Goal: Book appointment/travel/reservation

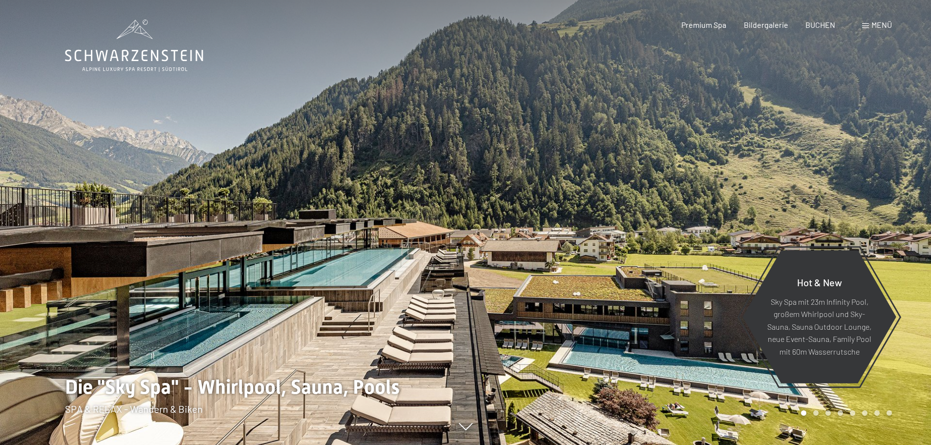
click at [875, 25] on span "Menü" at bounding box center [882, 24] width 21 height 9
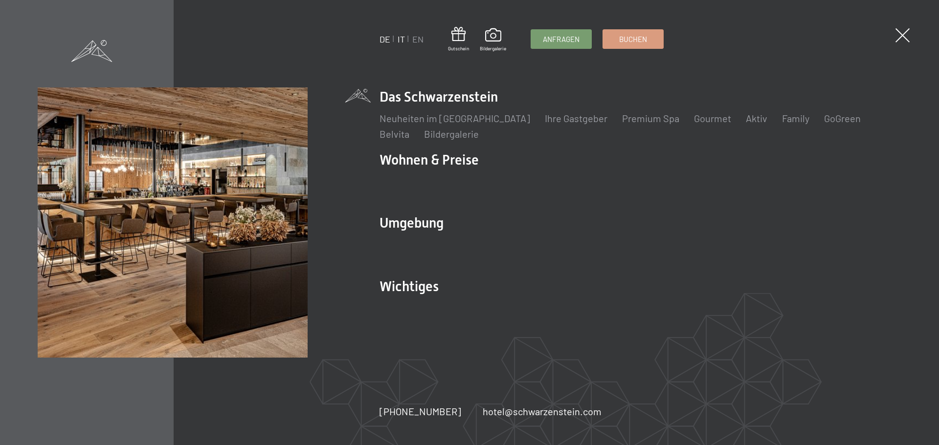
click at [400, 39] on link "IT" at bounding box center [400, 39] width 7 height 11
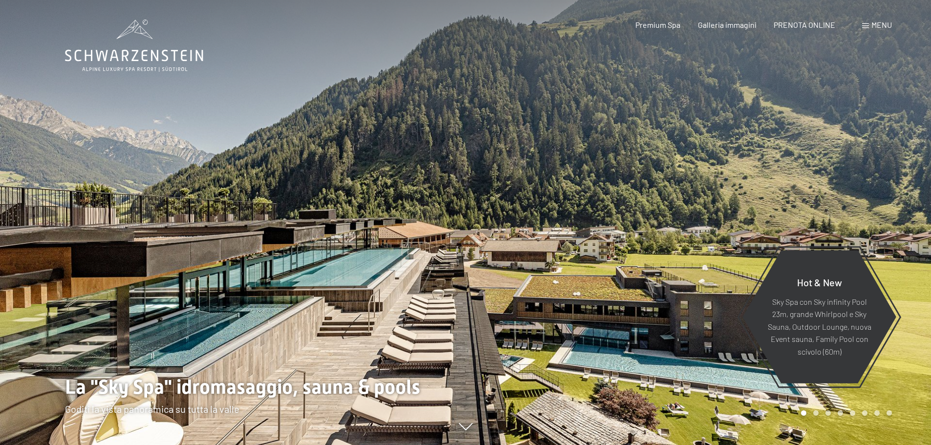
click at [874, 25] on span "Menu" at bounding box center [882, 24] width 21 height 9
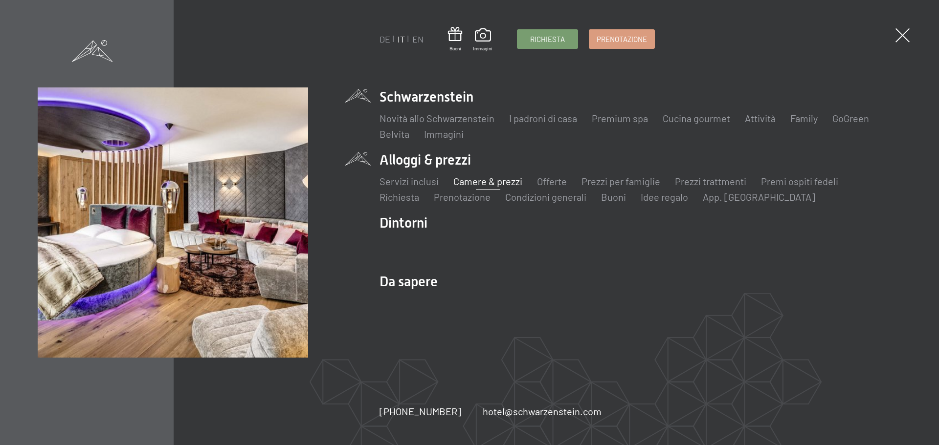
click at [464, 178] on link "Camere & prezzi" at bounding box center [487, 182] width 69 height 12
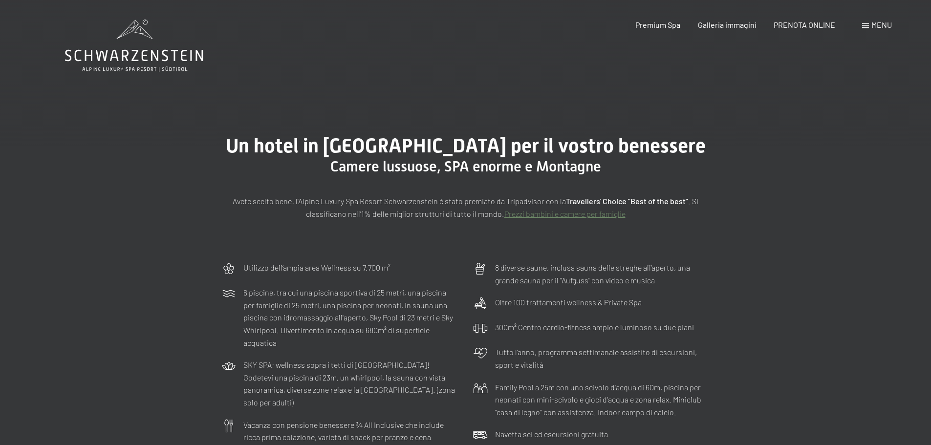
click at [697, 101] on div "Un hotel in Alto Adige per il vostro benessere Camere lussuose, SPA enorme e Mo…" at bounding box center [465, 177] width 931 height 159
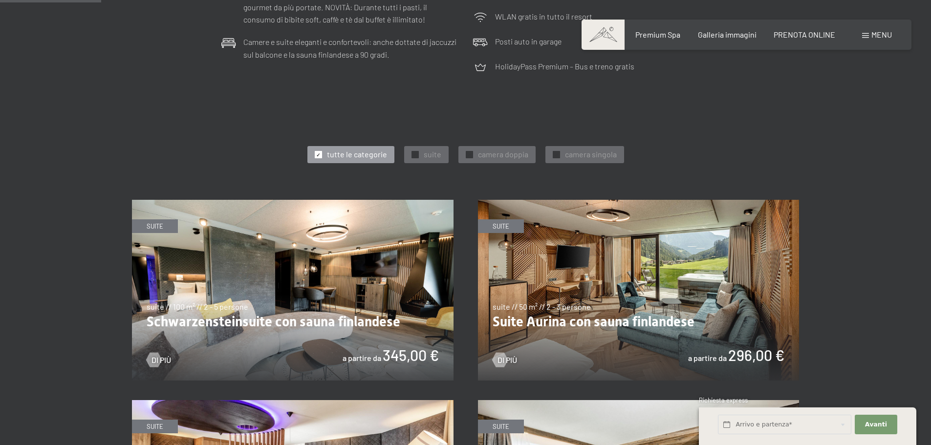
scroll to position [342, 0]
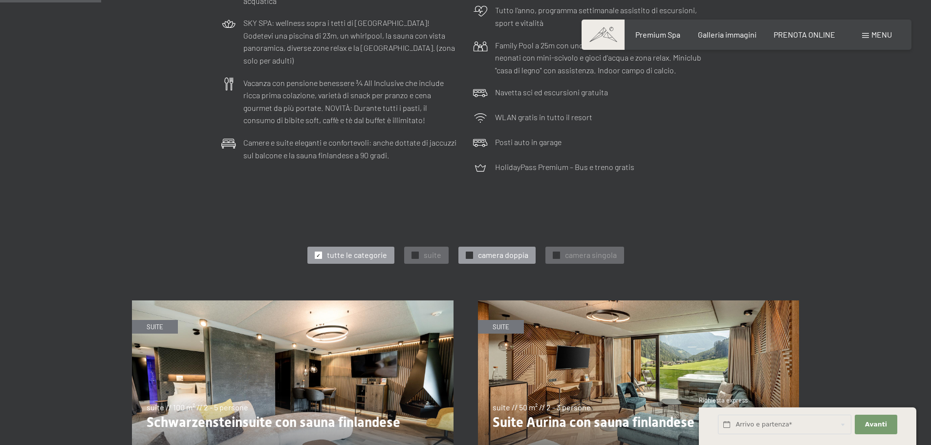
click at [491, 256] on span "camera doppia" at bounding box center [503, 255] width 50 height 11
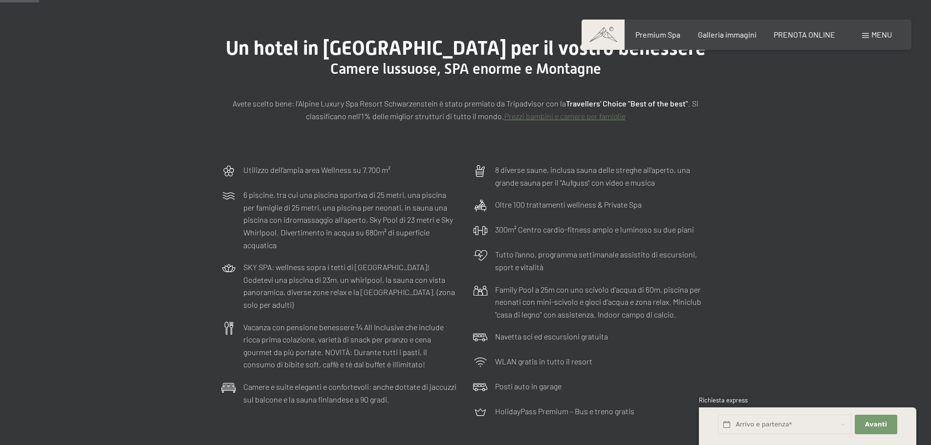
scroll to position [0, 0]
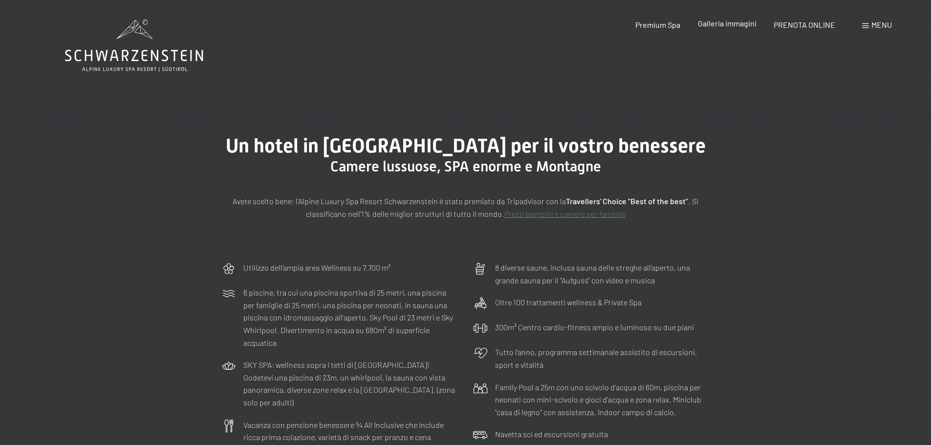
click at [750, 22] on span "Galleria immagini" at bounding box center [727, 23] width 59 height 9
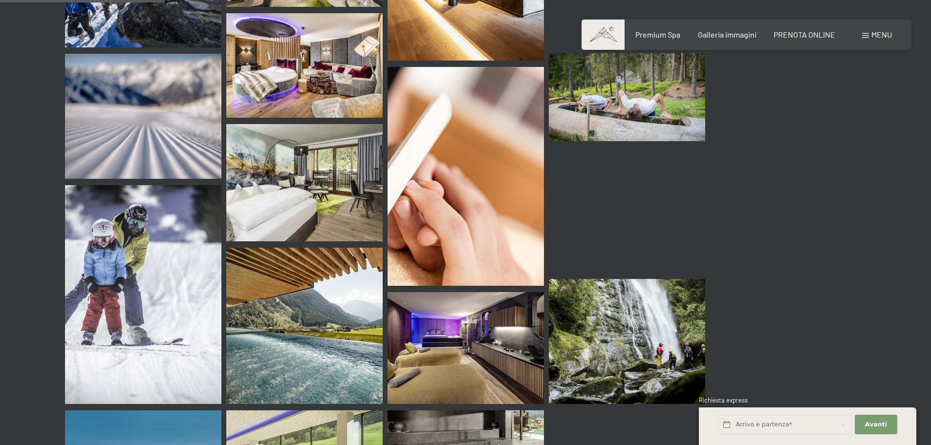
scroll to position [1907, 0]
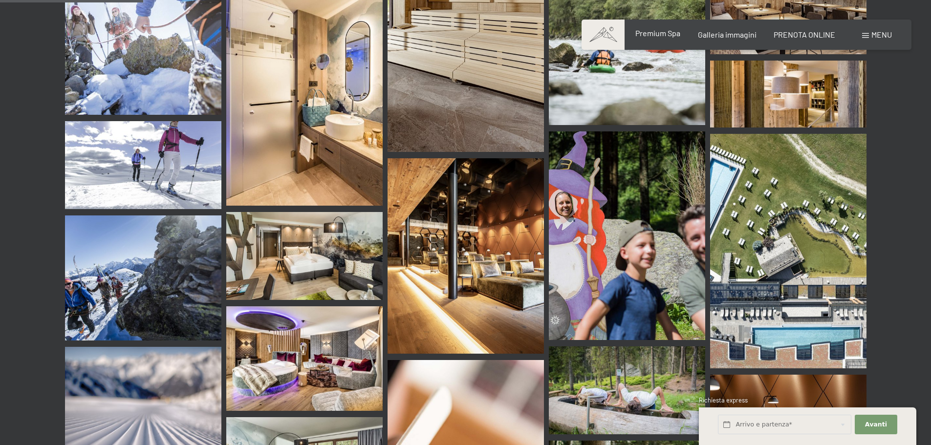
click at [678, 37] on span "Premium Spa" at bounding box center [658, 32] width 45 height 9
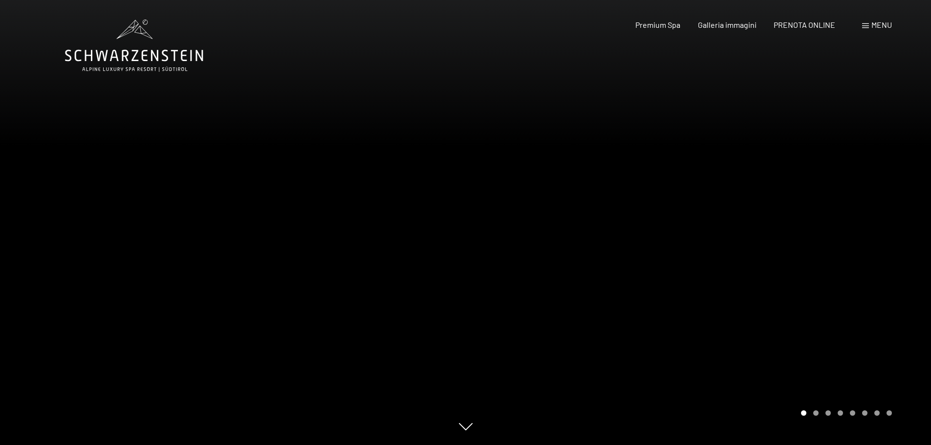
click at [141, 56] on icon at bounding box center [134, 46] width 138 height 52
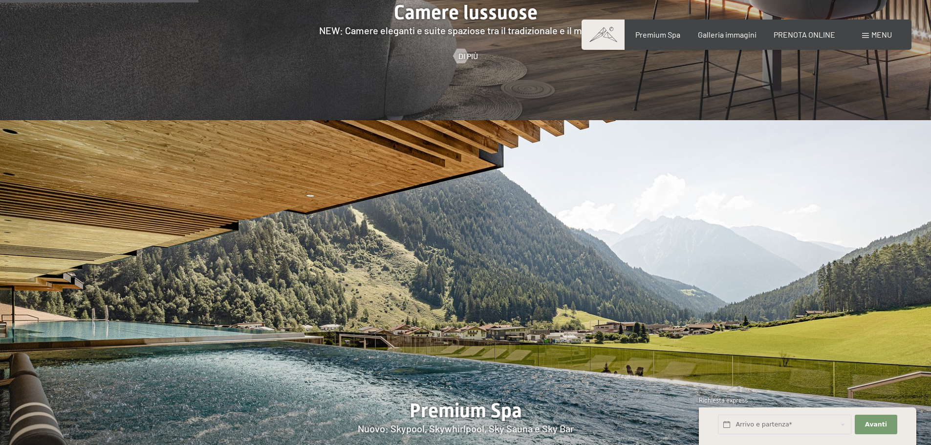
scroll to position [978, 0]
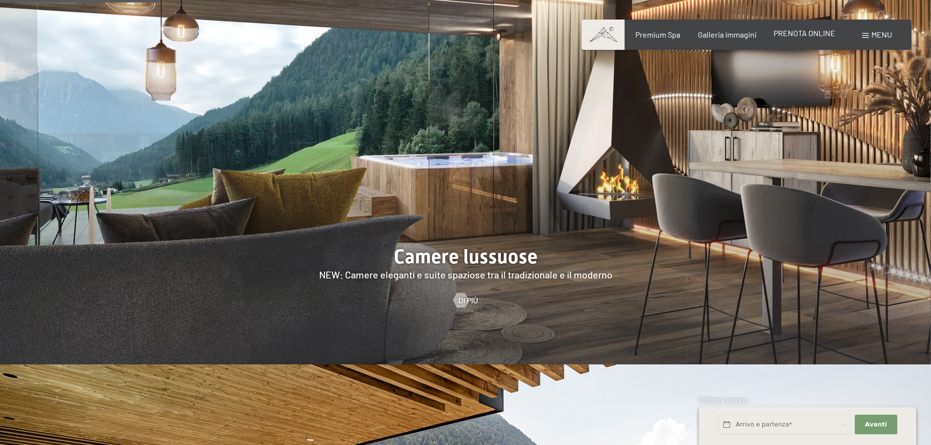
click at [823, 31] on span "PRENOTA ONLINE" at bounding box center [805, 32] width 62 height 9
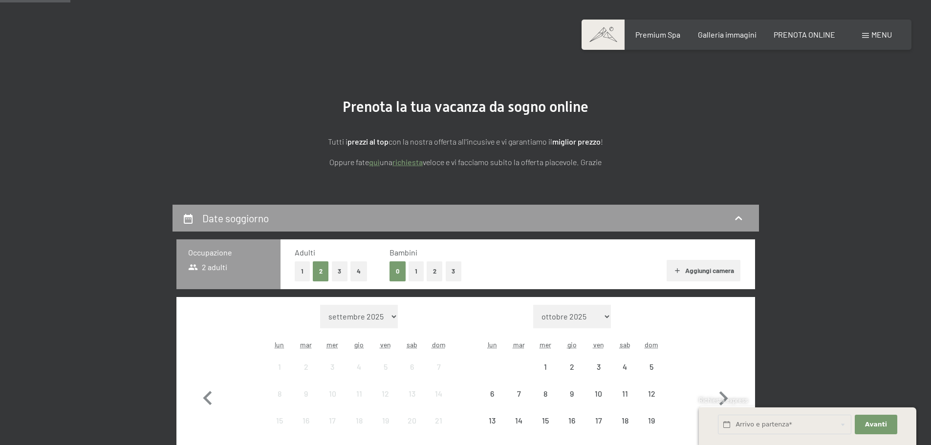
scroll to position [147, 0]
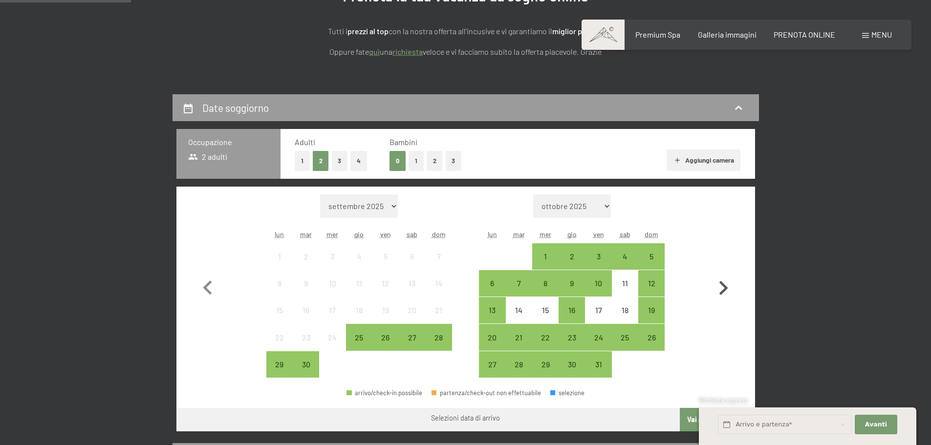
drag, startPoint x: 715, startPoint y: 283, endPoint x: 720, endPoint y: 285, distance: 5.7
click at [715, 283] on icon "button" at bounding box center [723, 288] width 28 height 28
select select "[DATE]"
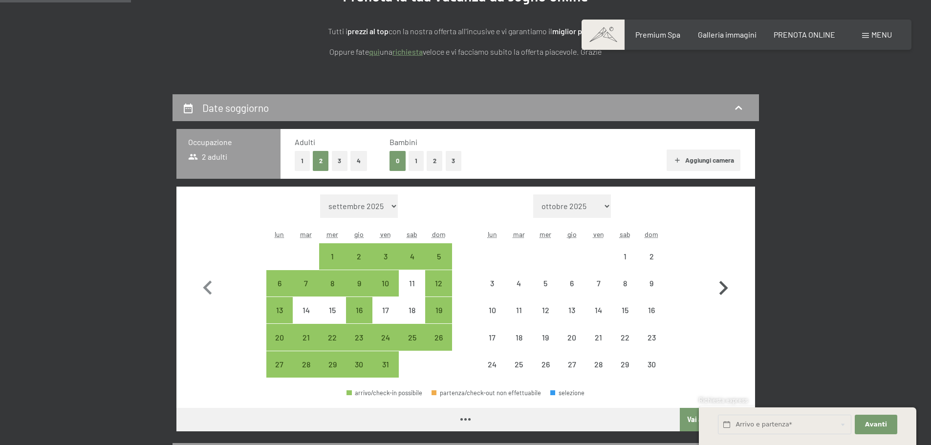
click at [720, 285] on icon "button" at bounding box center [723, 288] width 28 height 28
select select "2025-11-01"
select select "2025-12-01"
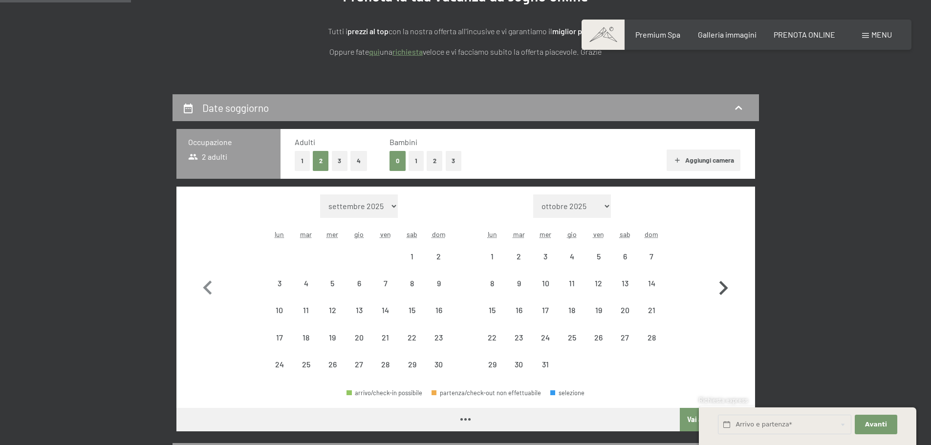
click at [720, 285] on icon "button" at bounding box center [723, 288] width 28 height 28
select select "2025-12-01"
select select "2026-01-01"
select select "2025-12-01"
select select "2026-01-01"
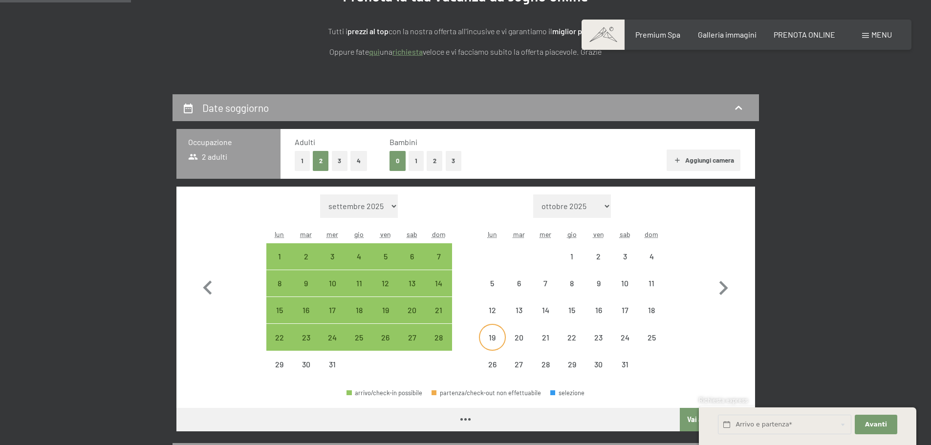
select select "2025-12-01"
select select "2026-01-01"
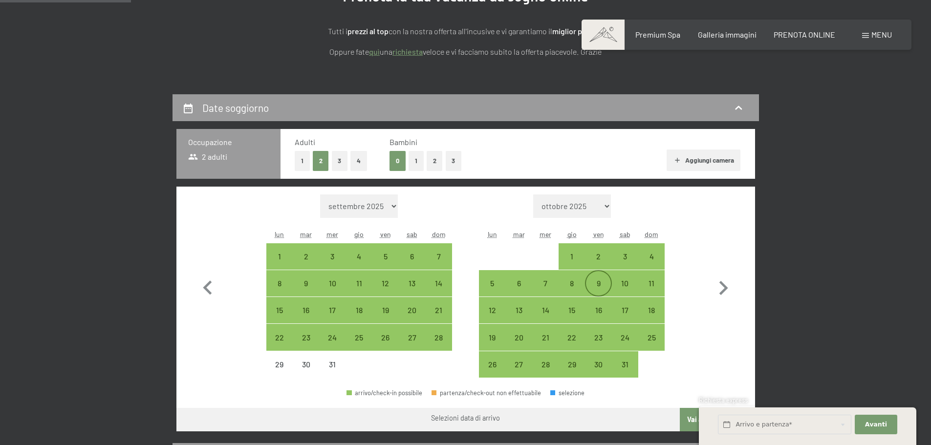
click at [603, 291] on div "9" at bounding box center [598, 292] width 24 height 24
select select "2025-12-01"
select select "2026-01-01"
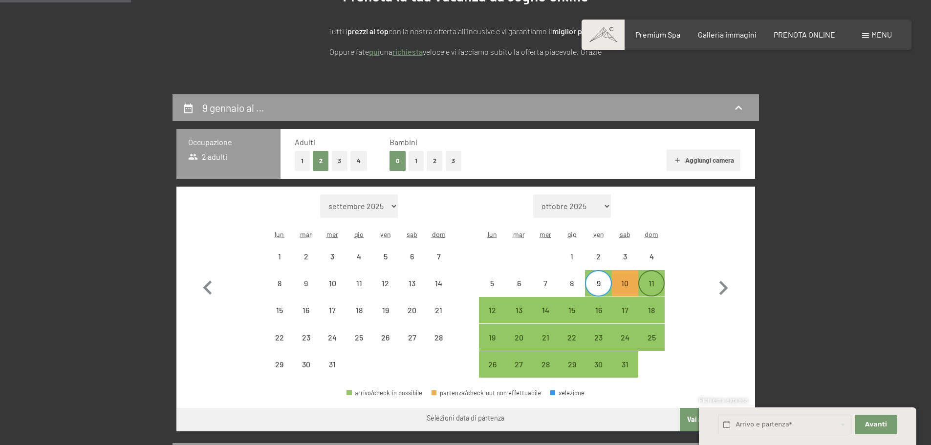
click at [653, 289] on div "11" at bounding box center [651, 292] width 24 height 24
select select "2025-12-01"
select select "2026-01-01"
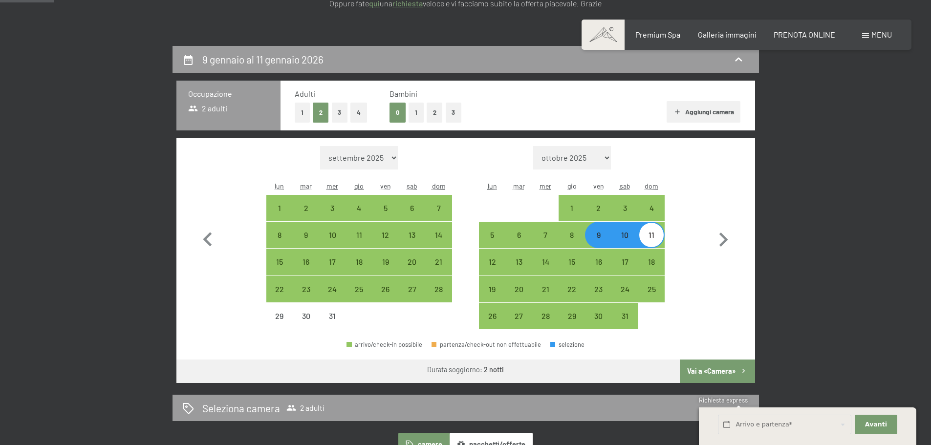
scroll to position [196, 0]
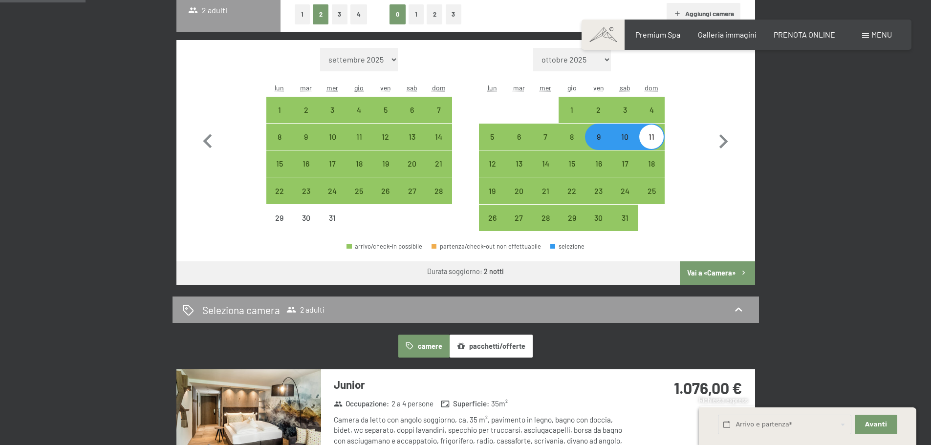
click at [701, 272] on button "Vai a «Camera»" at bounding box center [717, 273] width 75 height 23
select select "2025-12-01"
select select "2026-01-01"
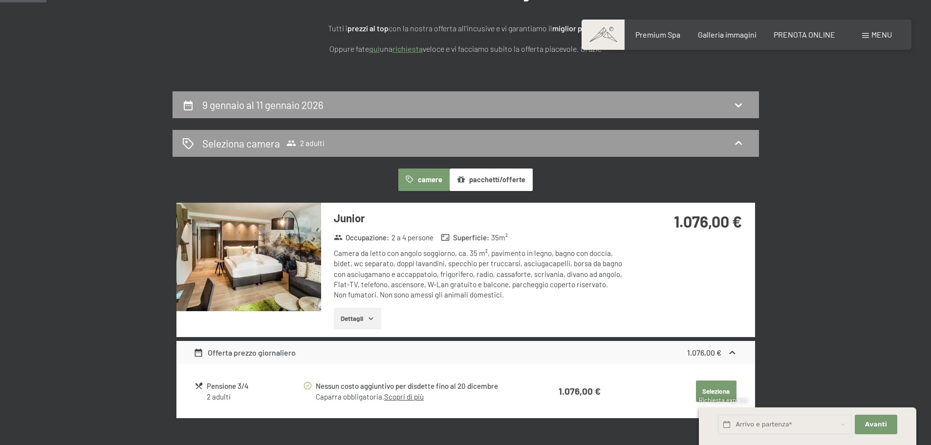
scroll to position [143, 0]
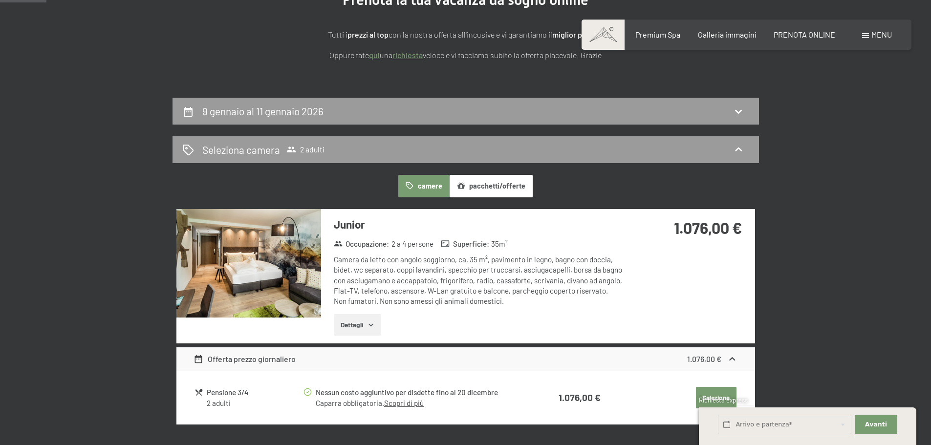
click at [475, 190] on button "pacchetti/offerte" at bounding box center [491, 186] width 83 height 22
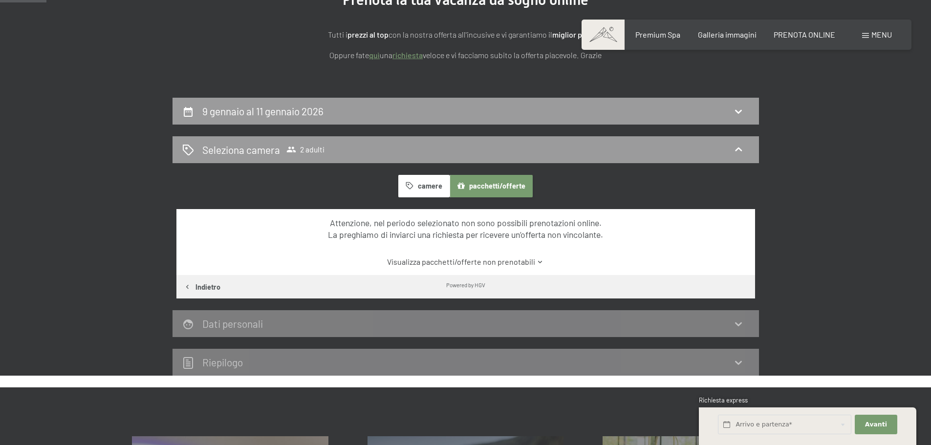
click at [417, 188] on button "camere" at bounding box center [423, 186] width 51 height 22
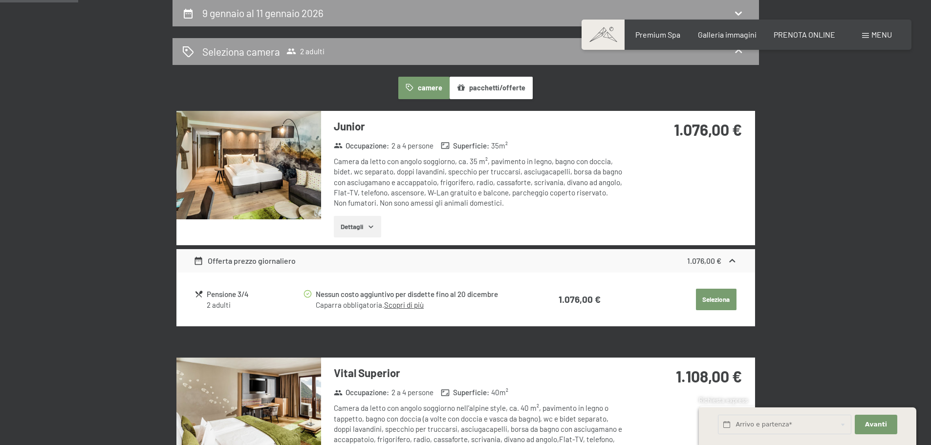
scroll to position [241, 0]
click at [430, 87] on button "camere" at bounding box center [423, 88] width 51 height 22
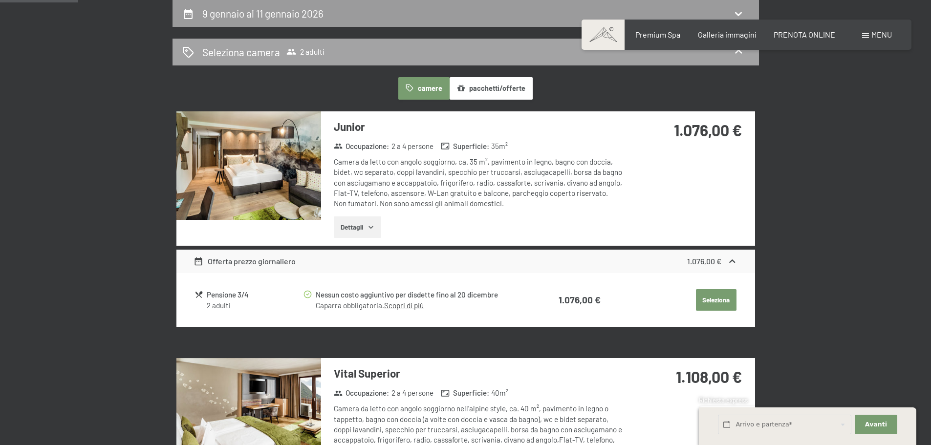
click at [410, 52] on div "Seleziona camera 2 adulti" at bounding box center [465, 52] width 567 height 14
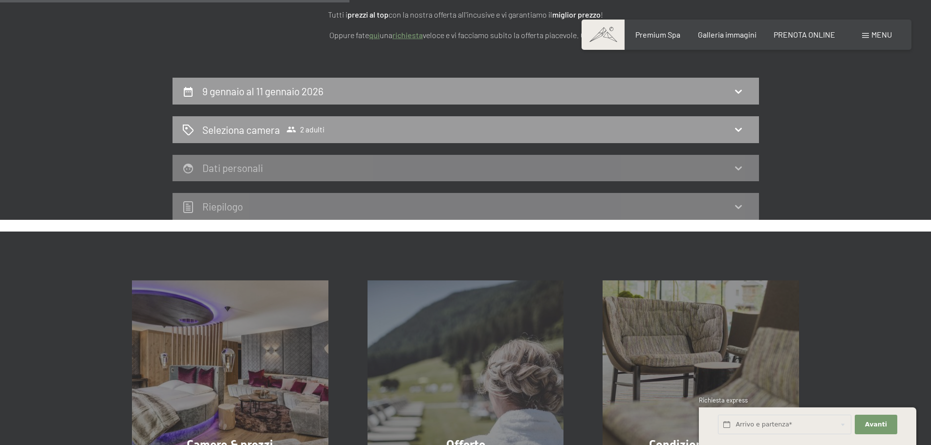
scroll to position [94, 0]
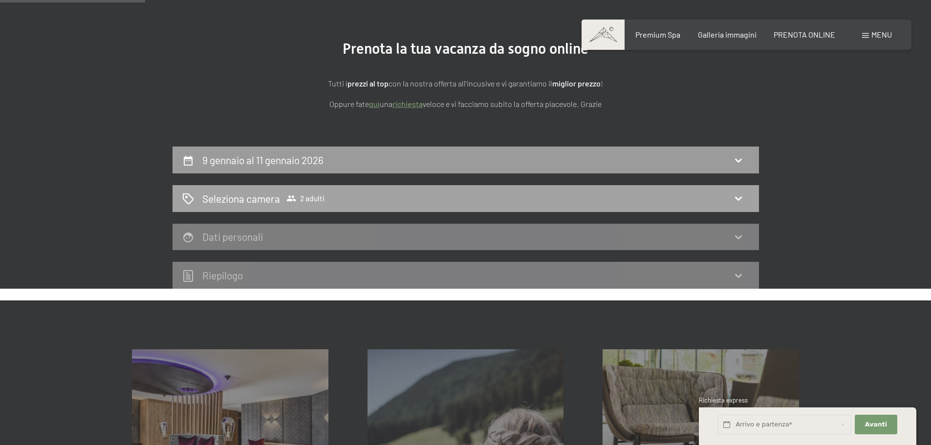
click at [735, 196] on icon at bounding box center [739, 199] width 12 height 12
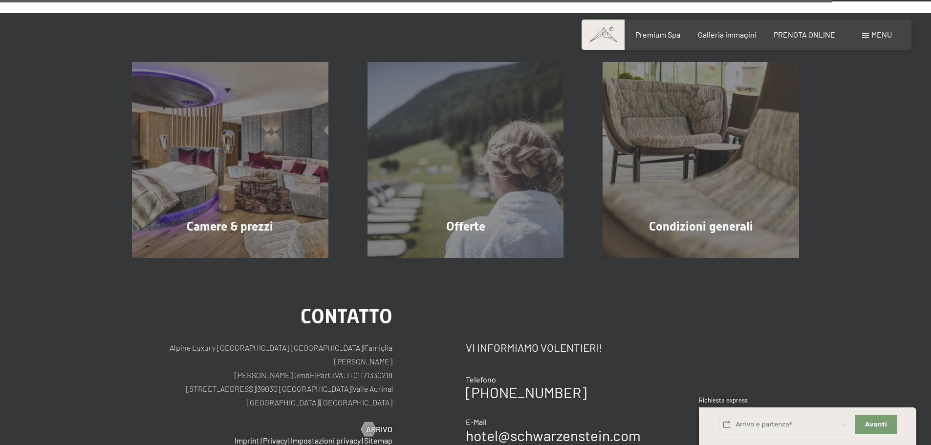
scroll to position [2686, 0]
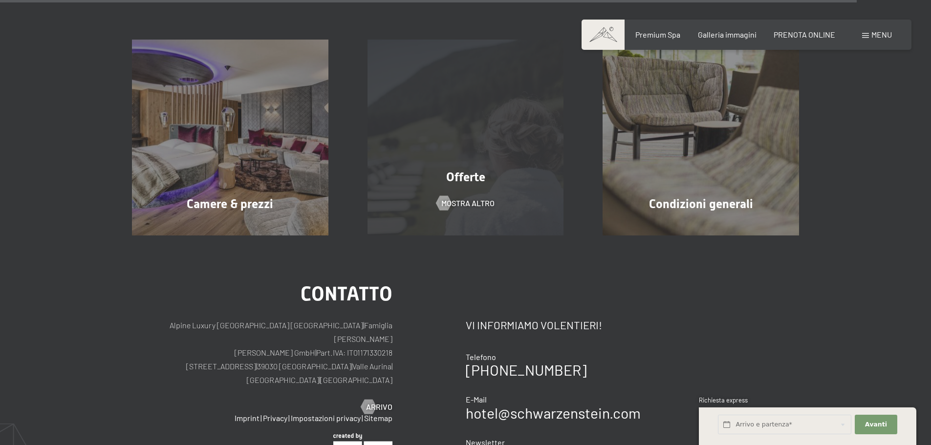
click at [515, 178] on div "Offerte mostra altro" at bounding box center [466, 138] width 236 height 197
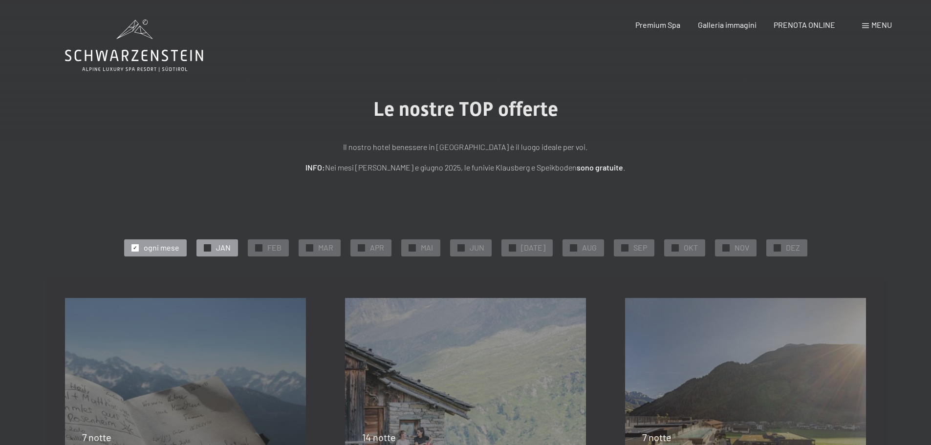
click at [227, 245] on span "JAN" at bounding box center [223, 247] width 15 height 11
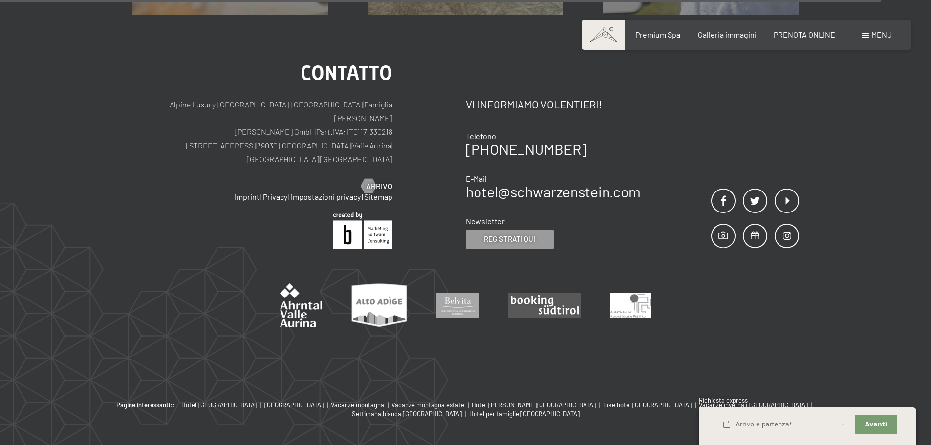
scroll to position [1141, 0]
